Goal: Check status

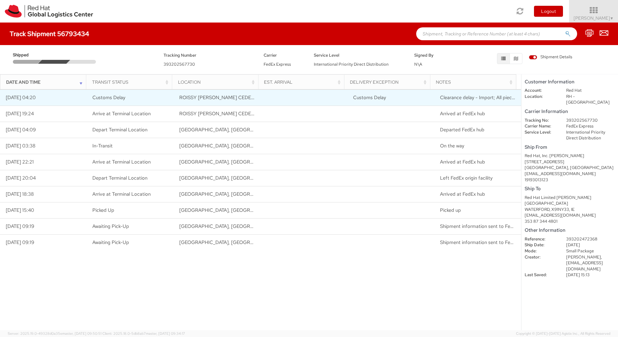
click at [460, 101] on td "Clearance delay - Import; All pieces have not arrived at clearance port togethe…" at bounding box center [477, 98] width 87 height 16
click at [477, 98] on span "Clearance delay - Import; All pieces have not arrived at clearance port togethe…" at bounding box center [526, 97] width 172 height 6
click at [477, 97] on span "Clearance delay - Import; All pieces have not arrived at clearance port togethe…" at bounding box center [526, 97] width 172 height 6
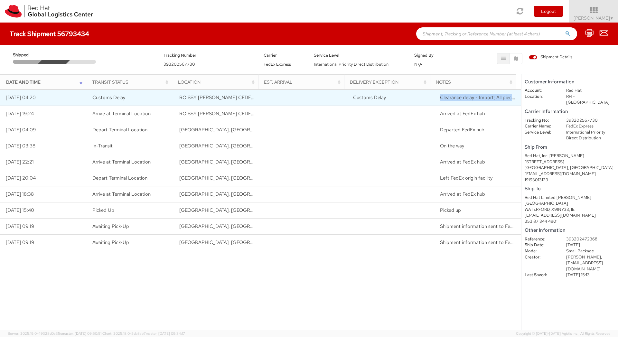
click at [498, 95] on span "Clearance delay - Import; All pieces have not arrived at clearance port togethe…" at bounding box center [526, 97] width 172 height 6
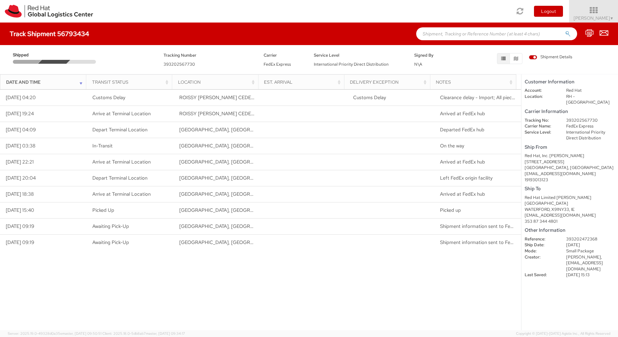
click at [461, 83] on th "Notes" at bounding box center [473, 81] width 86 height 15
click at [462, 83] on div "Notes" at bounding box center [475, 82] width 78 height 6
click at [461, 82] on div "Notes" at bounding box center [475, 82] width 78 height 6
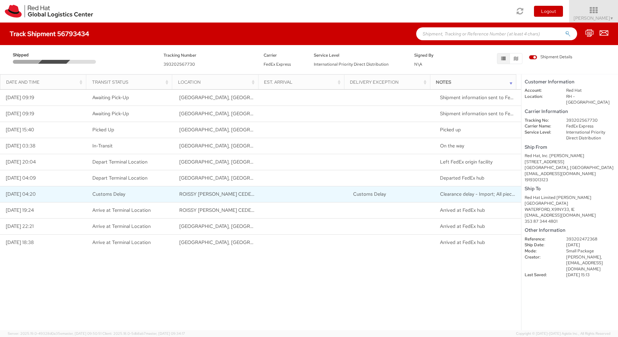
click at [461, 190] on td "Clearance delay - Import; All pieces have not arrived at clearance port togethe…" at bounding box center [477, 194] width 87 height 16
click at [448, 194] on span "Clearance delay - Import; All pieces have not arrived at clearance port togethe…" at bounding box center [526, 194] width 172 height 6
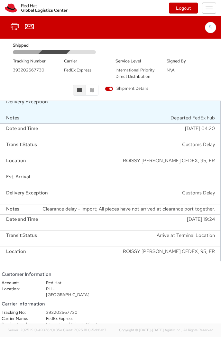
scroll to position [535, 0]
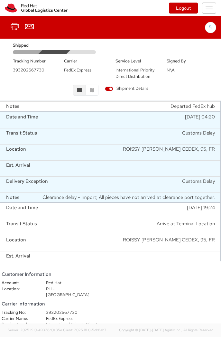
click at [147, 196] on span "Clearance delay - Import; All pieces have not arrived at clearance port togethe…" at bounding box center [128, 197] width 172 height 7
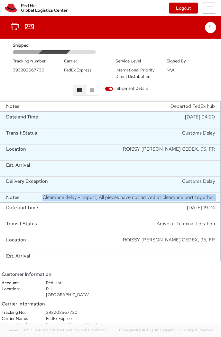
click at [147, 196] on span "Clearance delay - Import; All pieces have not arrived at clearance port togethe…" at bounding box center [128, 197] width 172 height 7
copy span "Clearance delay - Import; All pieces have not arrived at clearance port togethe…"
